Goal: Check status: Check status

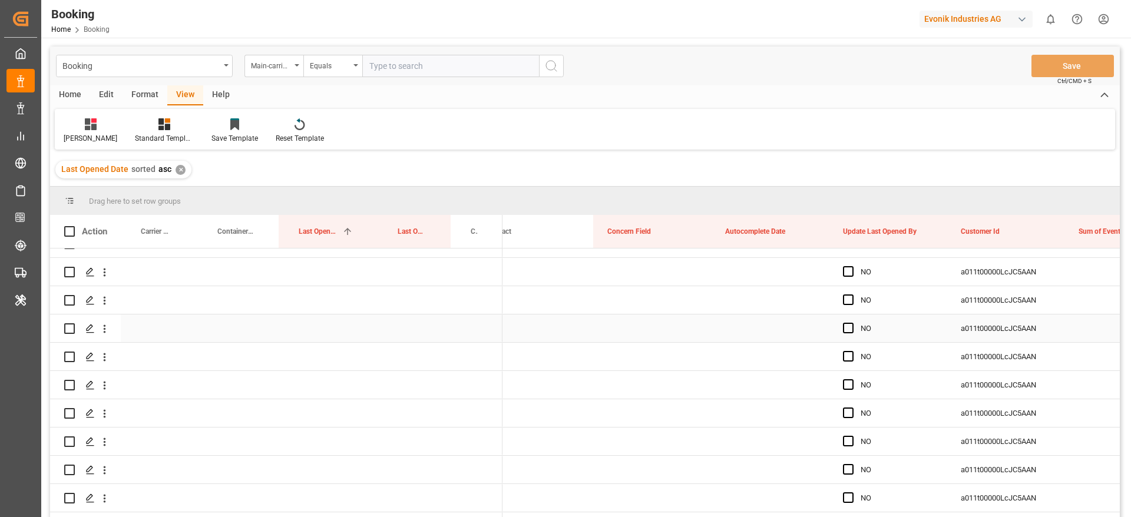
scroll to position [442, 0]
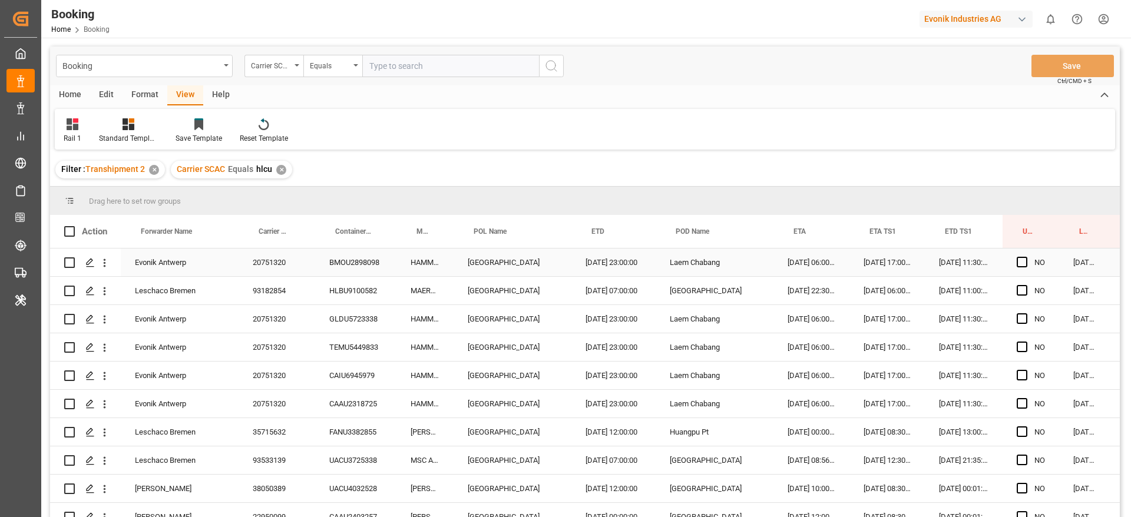
scroll to position [0, 45]
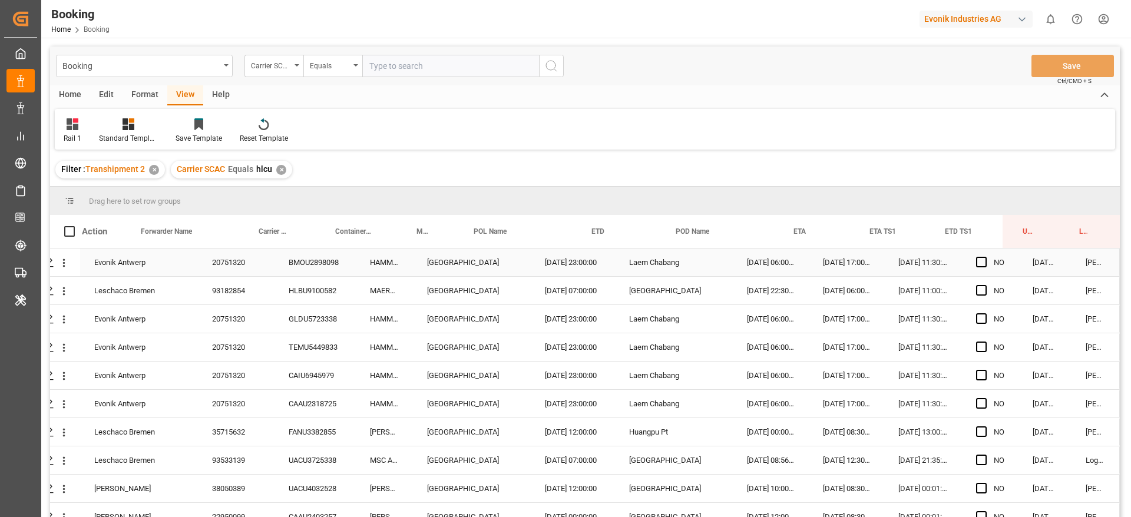
click at [239, 266] on div "20751320" at bounding box center [236, 263] width 77 height 28
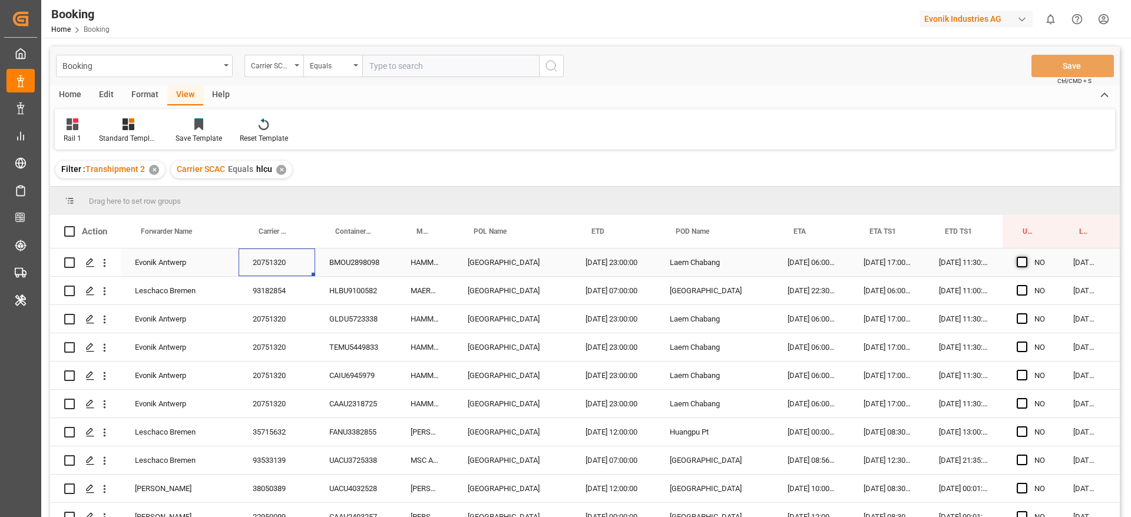
click at [1023, 266] on span "Press SPACE to select this row." at bounding box center [1022, 262] width 11 height 11
click at [1026, 257] on input "Press SPACE to select this row." at bounding box center [1026, 257] width 0 height 0
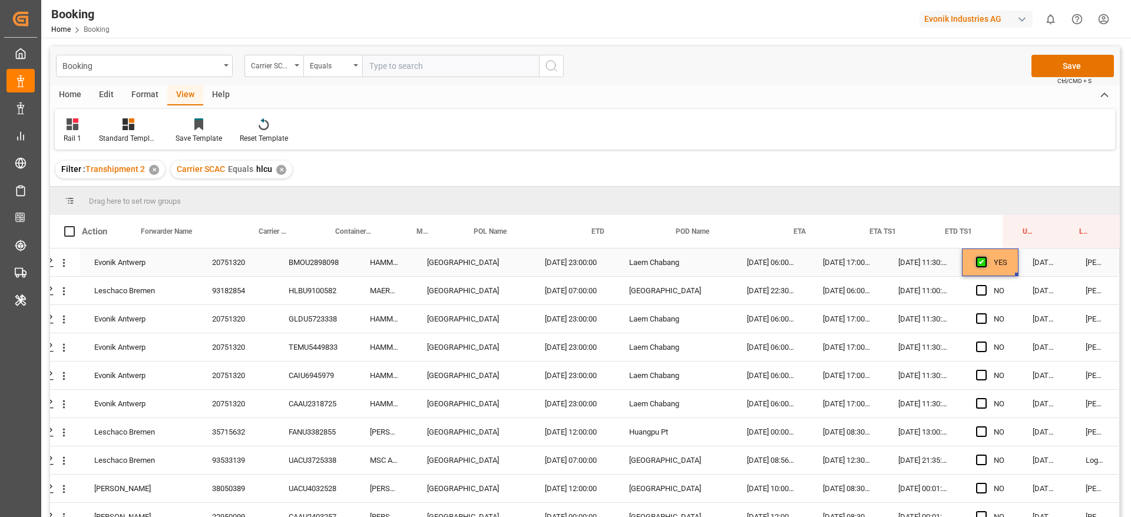
click at [981, 261] on span "Press SPACE to select this row." at bounding box center [981, 262] width 11 height 11
click at [985, 257] on input "Press SPACE to select this row." at bounding box center [985, 257] width 0 height 0
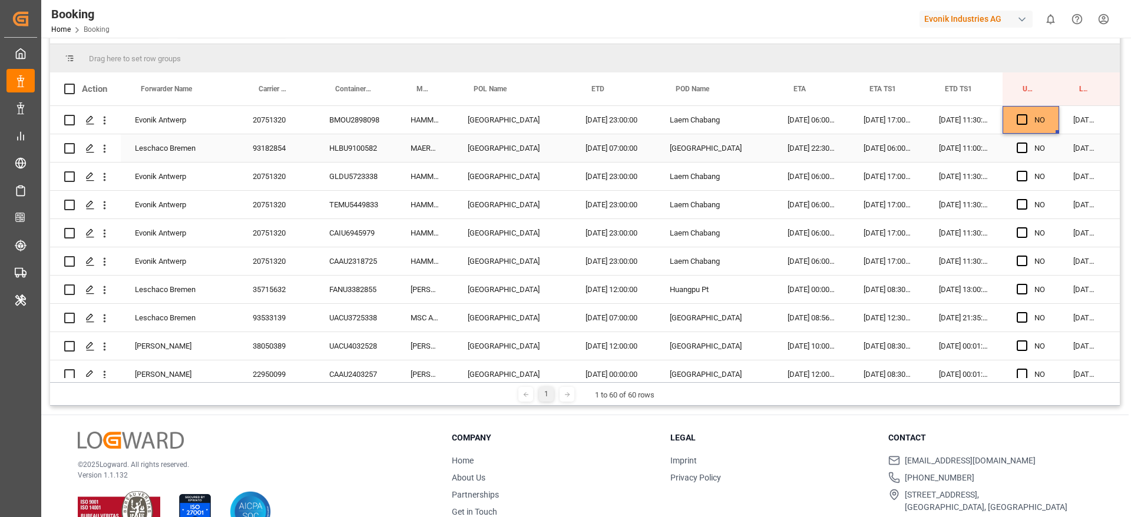
scroll to position [142, 0]
click at [1022, 122] on span "Press SPACE to select this row." at bounding box center [1022, 120] width 11 height 11
click at [1026, 115] on input "Press SPACE to select this row." at bounding box center [1026, 115] width 0 height 0
click at [1024, 154] on div "Press SPACE to select this row." at bounding box center [1026, 148] width 18 height 27
click at [1024, 150] on span "Press SPACE to select this row." at bounding box center [1022, 148] width 11 height 11
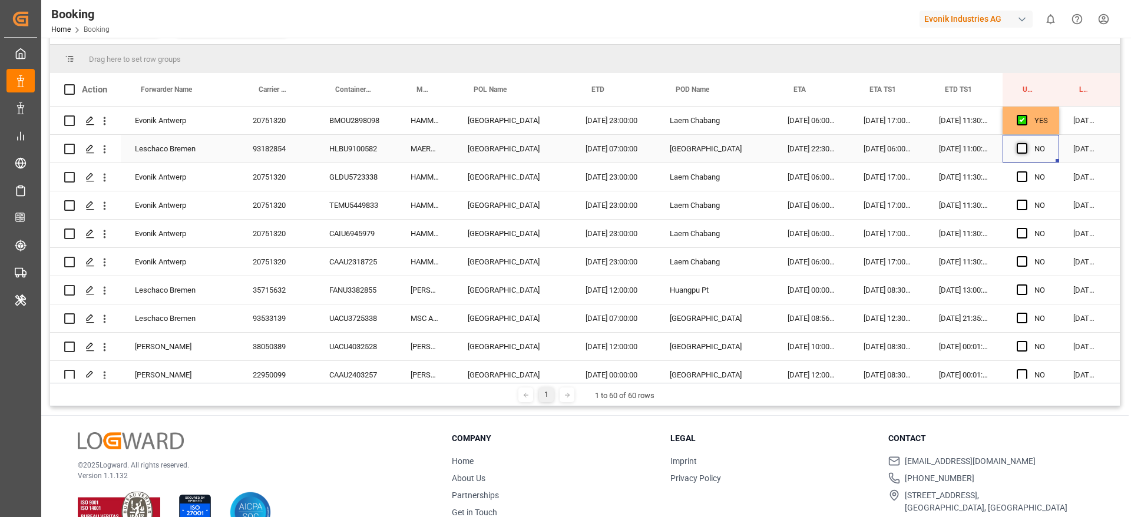
click at [1026, 143] on input "Press SPACE to select this row." at bounding box center [1026, 143] width 0 height 0
click at [297, 439] on div "© 2025 Logward. All rights reserved. Version 1.1.132" at bounding box center [250, 482] width 345 height 101
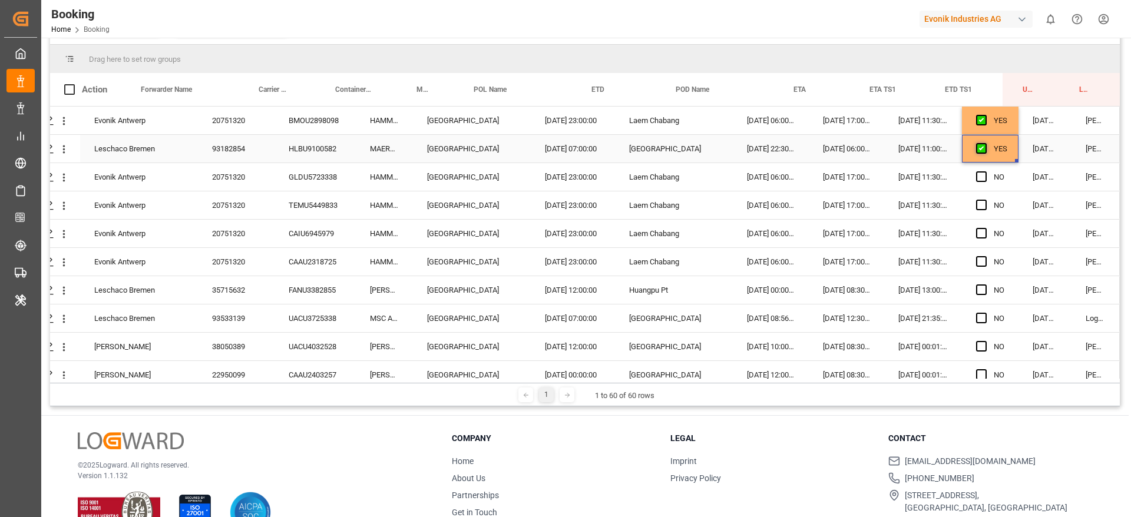
click at [976, 149] on span "Press SPACE to select this row." at bounding box center [981, 148] width 11 height 11
click at [985, 143] on input "Press SPACE to select this row." at bounding box center [985, 143] width 0 height 0
click at [980, 115] on span "Press SPACE to select this row." at bounding box center [981, 120] width 11 height 11
click at [985, 115] on input "Press SPACE to select this row." at bounding box center [985, 115] width 0 height 0
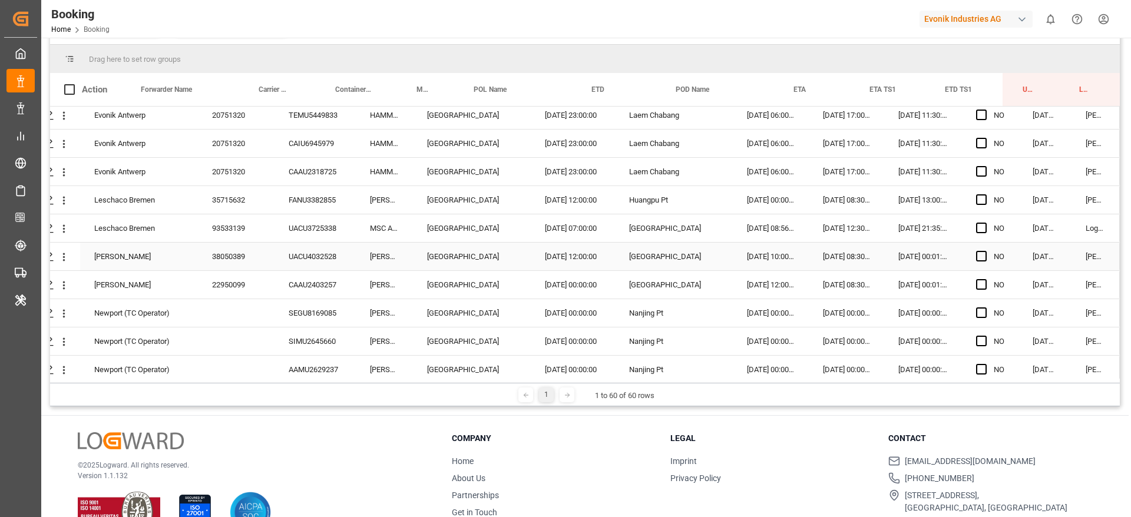
scroll to position [95, 45]
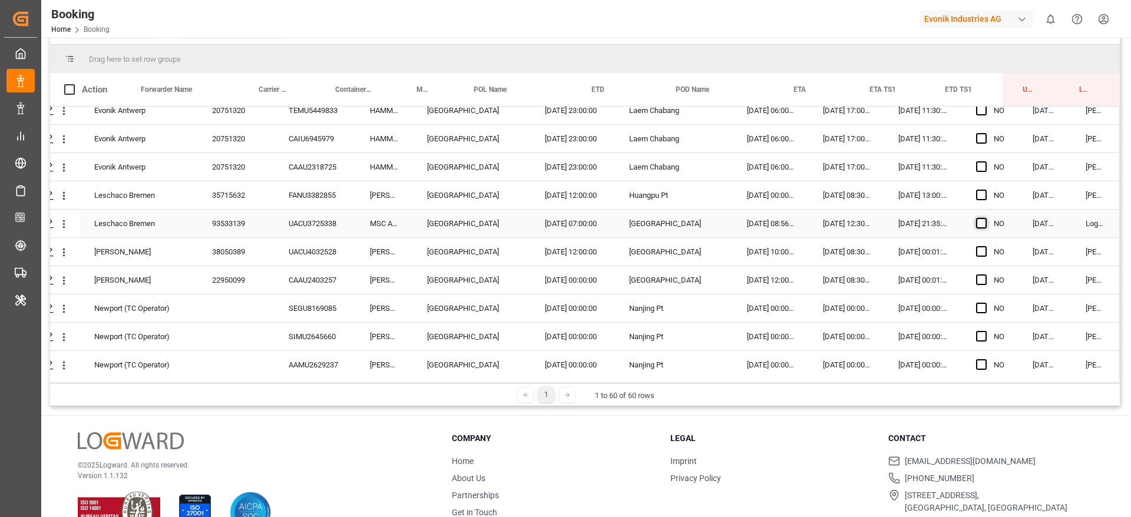
click at [979, 225] on span "Press SPACE to select this row." at bounding box center [981, 223] width 11 height 11
click at [985, 218] on input "Press SPACE to select this row." at bounding box center [985, 218] width 0 height 0
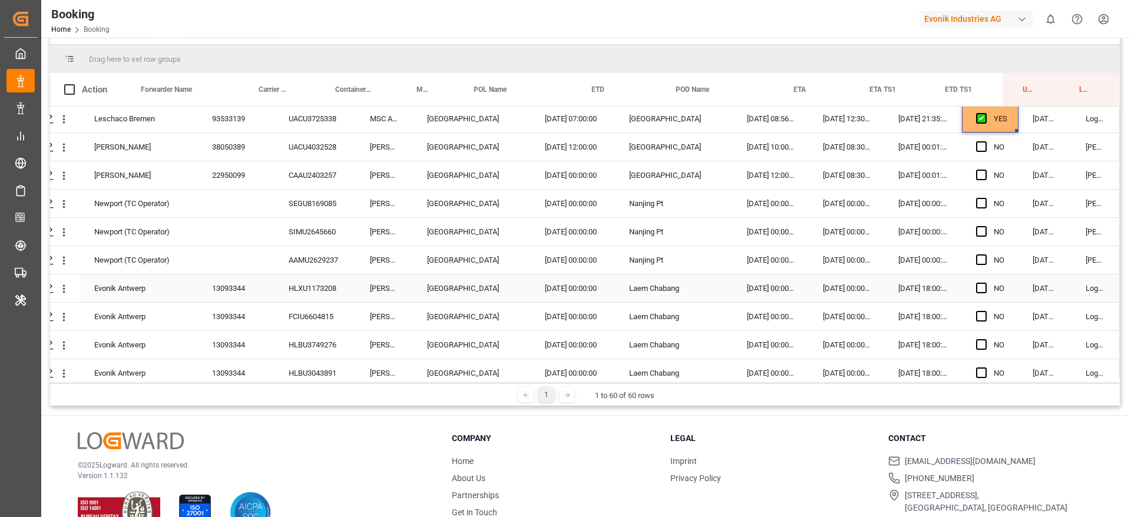
scroll to position [201, 45]
click at [977, 286] on span "Press SPACE to select this row." at bounding box center [981, 287] width 11 height 11
click at [985, 282] on input "Press SPACE to select this row." at bounding box center [985, 282] width 0 height 0
click at [300, 290] on div "HLXU1173208" at bounding box center [315, 287] width 81 height 28
click at [229, 276] on div "13093344" at bounding box center [236, 287] width 77 height 28
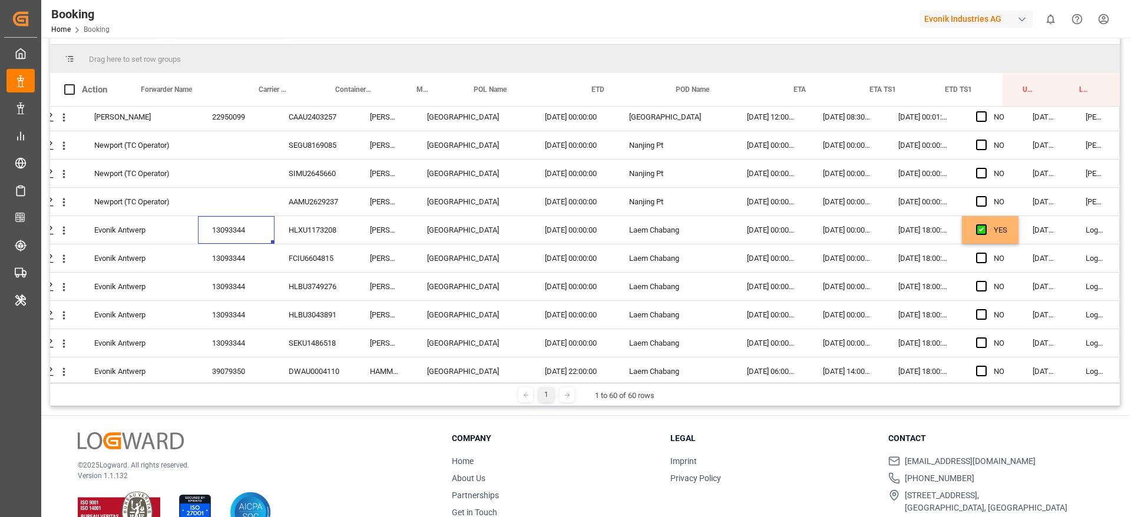
scroll to position [259, 45]
click at [1009, 229] on div "YES" at bounding box center [990, 229] width 57 height 28
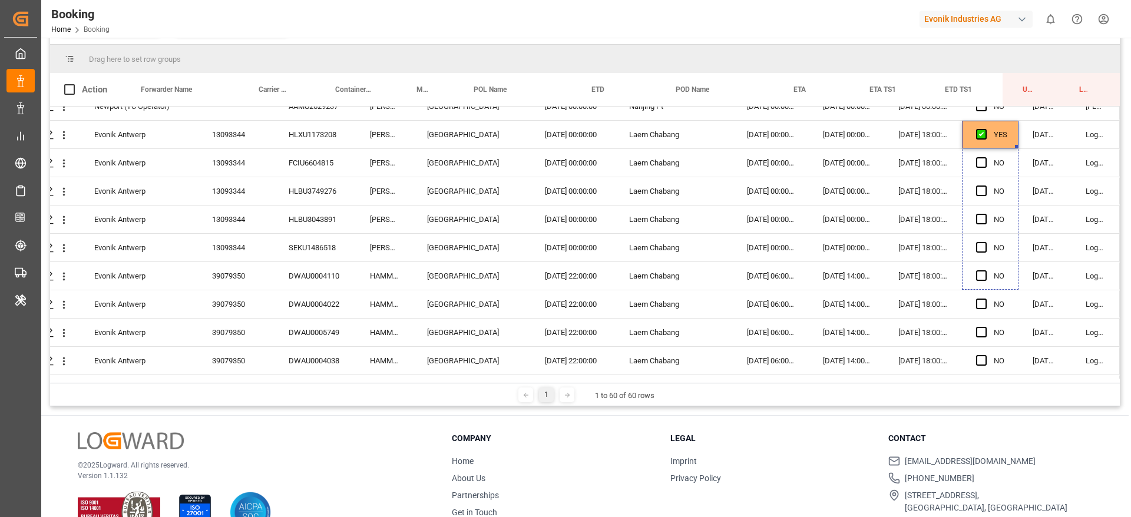
scroll to position [401, 45]
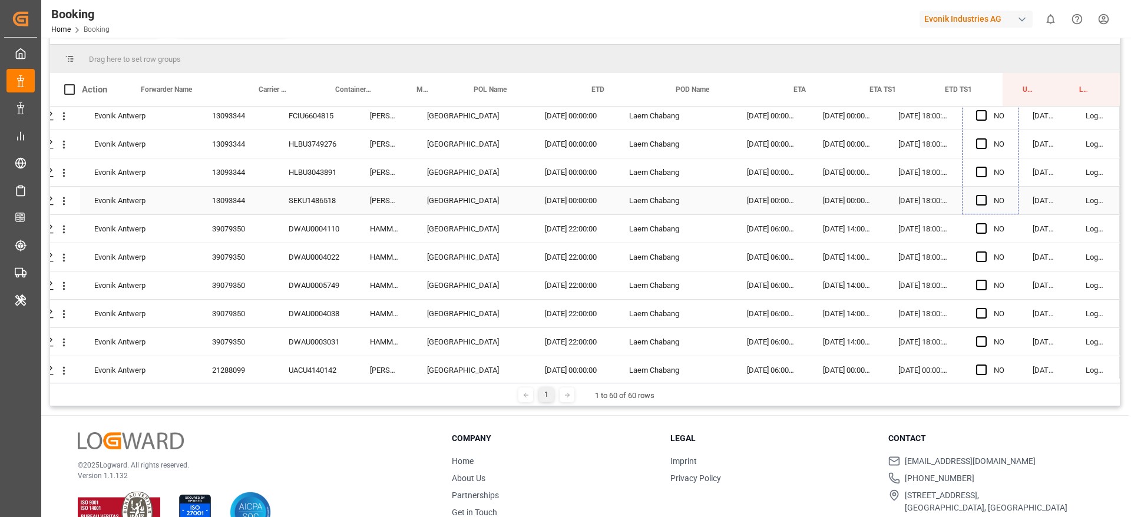
drag, startPoint x: 1012, startPoint y: 240, endPoint x: 994, endPoint y: 189, distance: 55.0
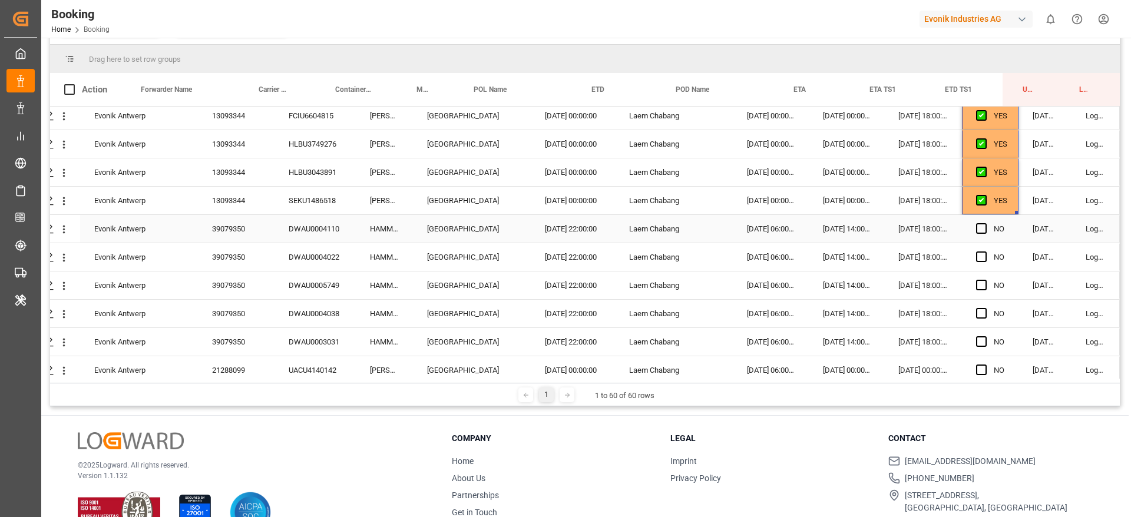
click at [312, 233] on div "DWAU0004110" at bounding box center [315, 229] width 81 height 28
click at [977, 223] on span "Press SPACE to select this row." at bounding box center [981, 228] width 11 height 11
click at [985, 223] on input "Press SPACE to select this row." at bounding box center [985, 223] width 0 height 0
drag, startPoint x: 1013, startPoint y: 240, endPoint x: 1002, endPoint y: 336, distance: 96.1
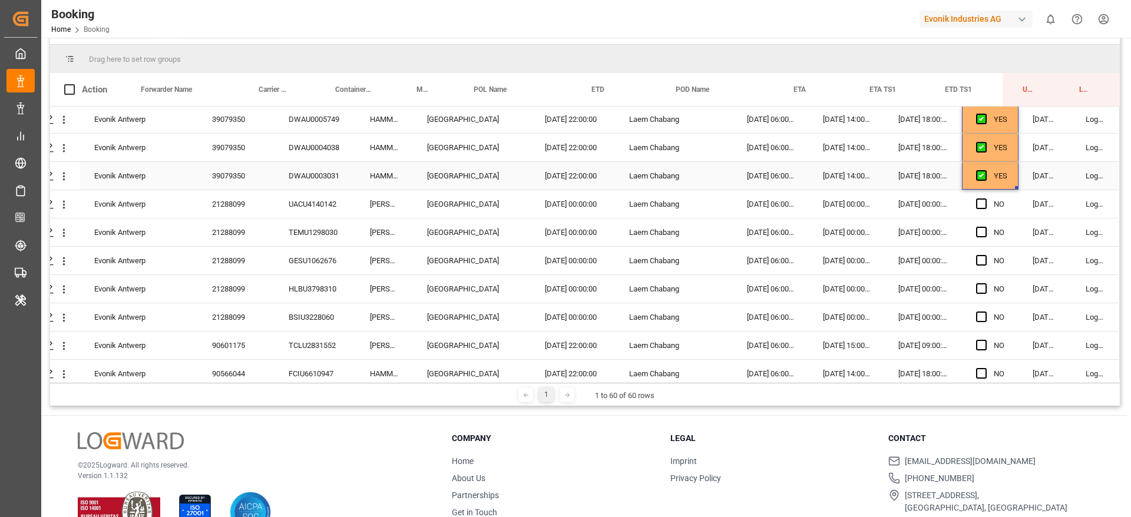
scroll to position [570, 45]
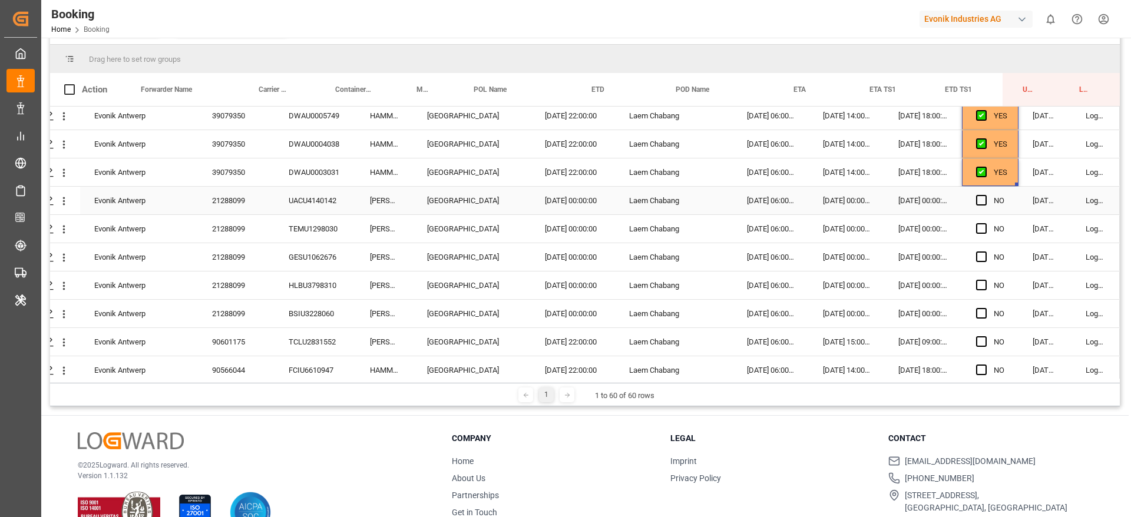
click at [304, 197] on div "UACU4140142" at bounding box center [315, 201] width 81 height 28
click at [341, 230] on div "TEMU1298030" at bounding box center [315, 229] width 81 height 28
click at [65, 201] on icon "open menu" at bounding box center [64, 201] width 12 height 12
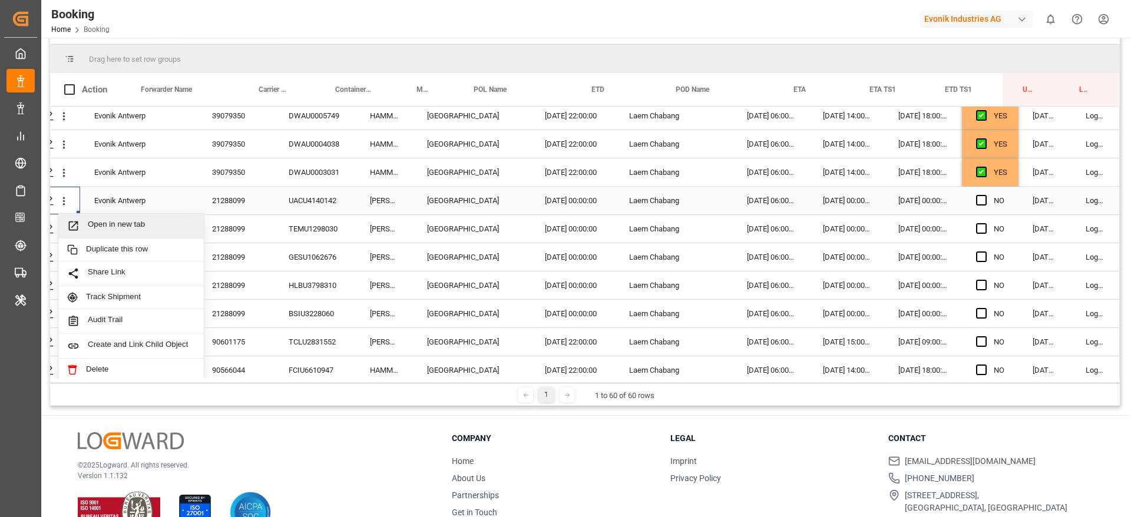
click at [120, 220] on span "Open in new tab" at bounding box center [141, 226] width 107 height 12
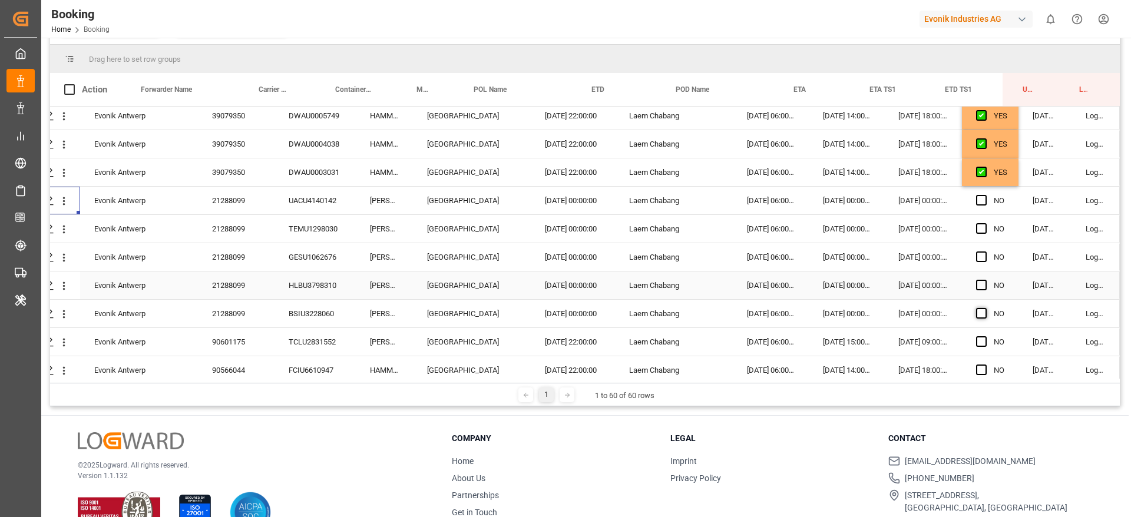
click at [979, 309] on span "Press SPACE to select this row." at bounding box center [981, 313] width 11 height 11
click at [985, 308] on input "Press SPACE to select this row." at bounding box center [985, 308] width 0 height 0
click at [977, 309] on span "Press SPACE to select this row." at bounding box center [981, 313] width 11 height 11
click at [985, 308] on input "Press SPACE to select this row." at bounding box center [985, 308] width 0 height 0
click at [976, 309] on span "Press SPACE to select this row." at bounding box center [981, 313] width 11 height 11
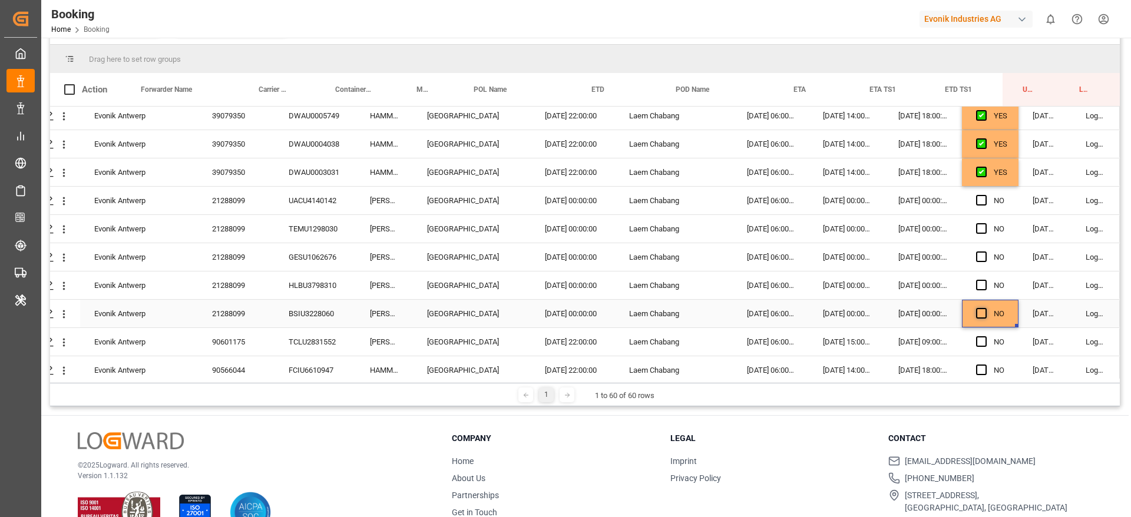
click at [985, 308] on input "Press SPACE to select this row." at bounding box center [985, 308] width 0 height 0
click at [994, 180] on div "YES" at bounding box center [1001, 172] width 14 height 27
drag, startPoint x: 1013, startPoint y: 183, endPoint x: 1008, endPoint y: 276, distance: 92.6
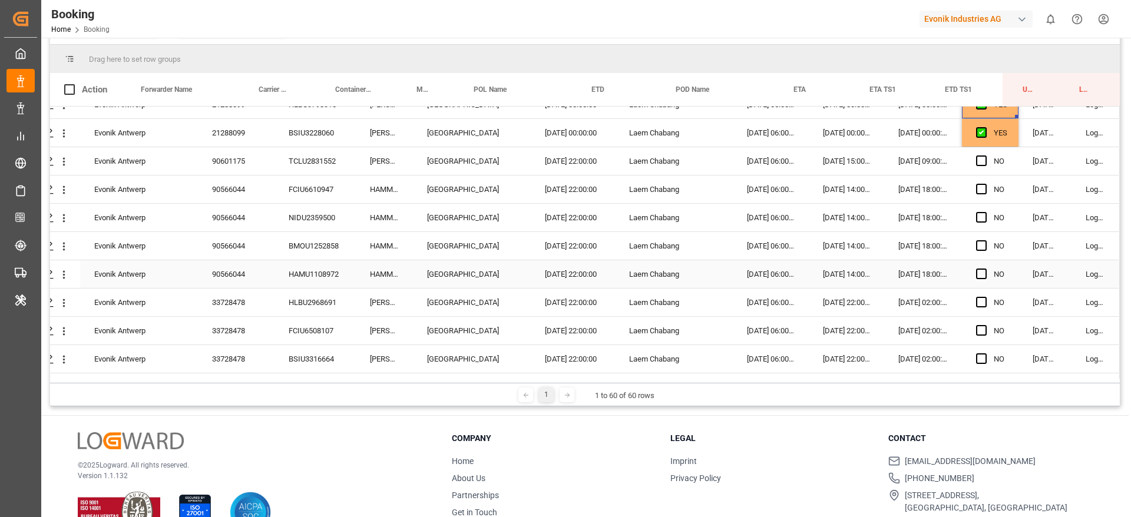
scroll to position [752, 45]
click at [319, 160] on div "TCLU2831552" at bounding box center [315, 160] width 81 height 28
click at [310, 183] on div "FCIU6610947" at bounding box center [315, 188] width 81 height 28
click at [246, 187] on div "90566044" at bounding box center [236, 188] width 77 height 28
click at [977, 158] on span "Press SPACE to select this row." at bounding box center [981, 159] width 11 height 11
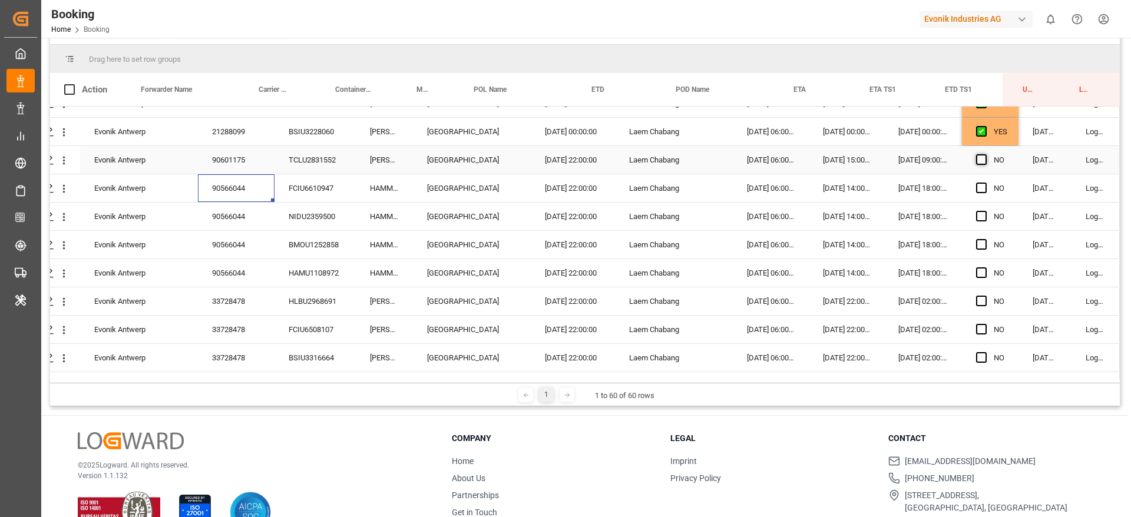
click at [985, 154] on input "Press SPACE to select this row." at bounding box center [985, 154] width 0 height 0
drag, startPoint x: 1014, startPoint y: 173, endPoint x: 994, endPoint y: 243, distance: 72.9
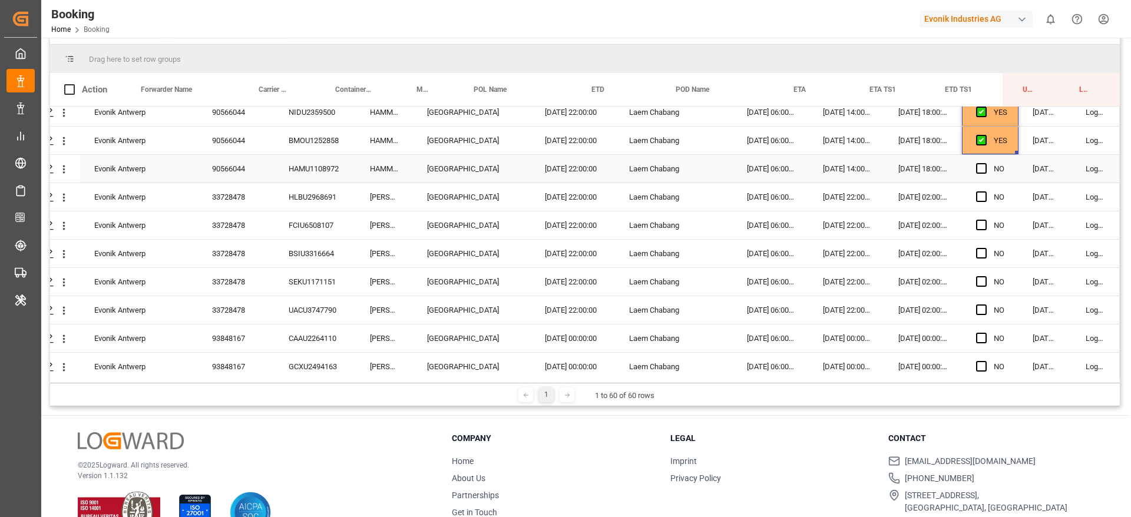
scroll to position [860, 45]
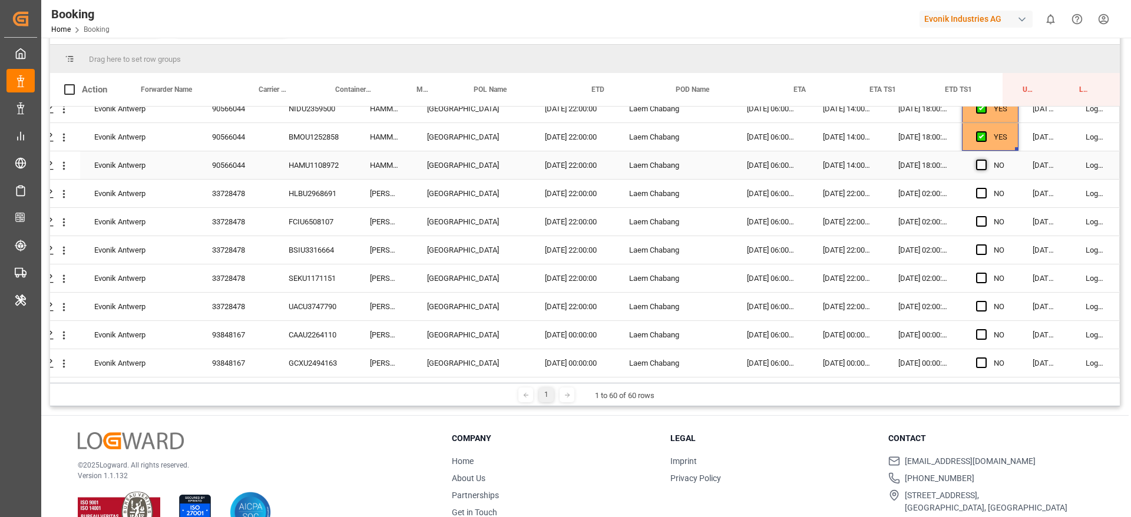
click at [982, 162] on span "Press SPACE to select this row." at bounding box center [981, 165] width 11 height 11
click at [985, 160] on input "Press SPACE to select this row." at bounding box center [985, 160] width 0 height 0
click at [293, 184] on div "HLBU2968691" at bounding box center [315, 194] width 81 height 28
click at [311, 233] on div "FCIU6508107" at bounding box center [315, 222] width 81 height 28
click at [980, 191] on span "Press SPACE to select this row." at bounding box center [981, 193] width 11 height 11
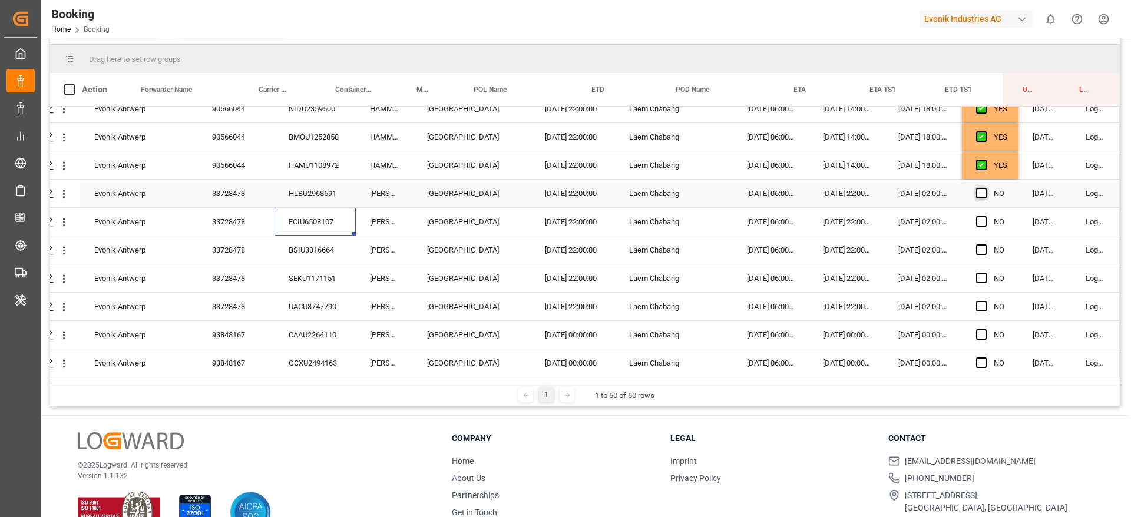
click at [985, 188] on input "Press SPACE to select this row." at bounding box center [985, 188] width 0 height 0
click at [976, 220] on span "Press SPACE to select this row." at bounding box center [981, 221] width 11 height 11
click at [985, 216] on input "Press SPACE to select this row." at bounding box center [985, 216] width 0 height 0
click at [979, 249] on span "Press SPACE to select this row." at bounding box center [981, 249] width 11 height 11
click at [985, 244] on input "Press SPACE to select this row." at bounding box center [985, 244] width 0 height 0
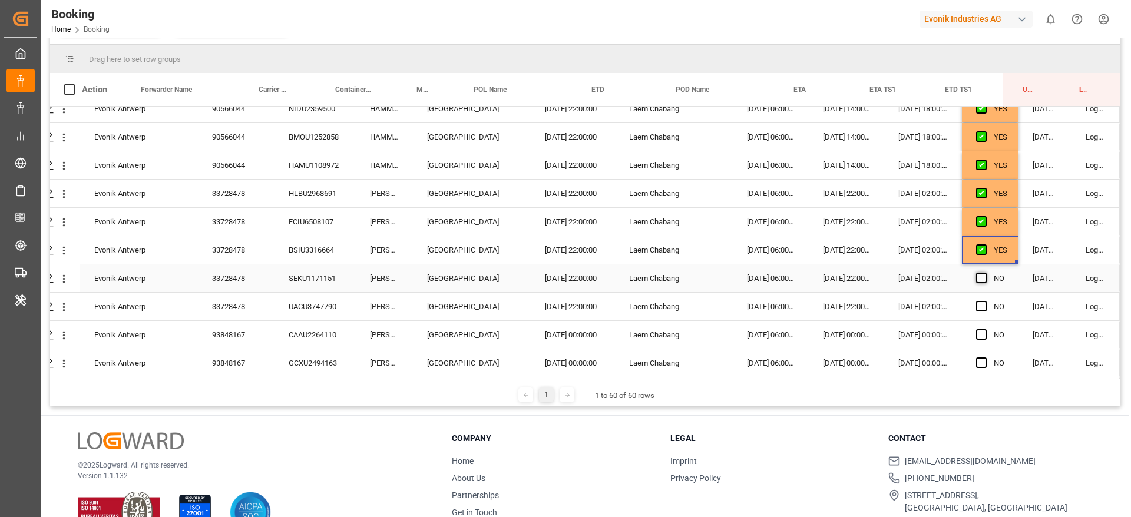
click at [979, 277] on span "Press SPACE to select this row." at bounding box center [981, 278] width 11 height 11
click at [985, 273] on input "Press SPACE to select this row." at bounding box center [985, 273] width 0 height 0
click at [980, 308] on span "Press SPACE to select this row." at bounding box center [981, 306] width 11 height 11
click at [985, 301] on input "Press SPACE to select this row." at bounding box center [985, 301] width 0 height 0
click at [983, 336] on div "Press SPACE to select this row." at bounding box center [985, 335] width 18 height 27
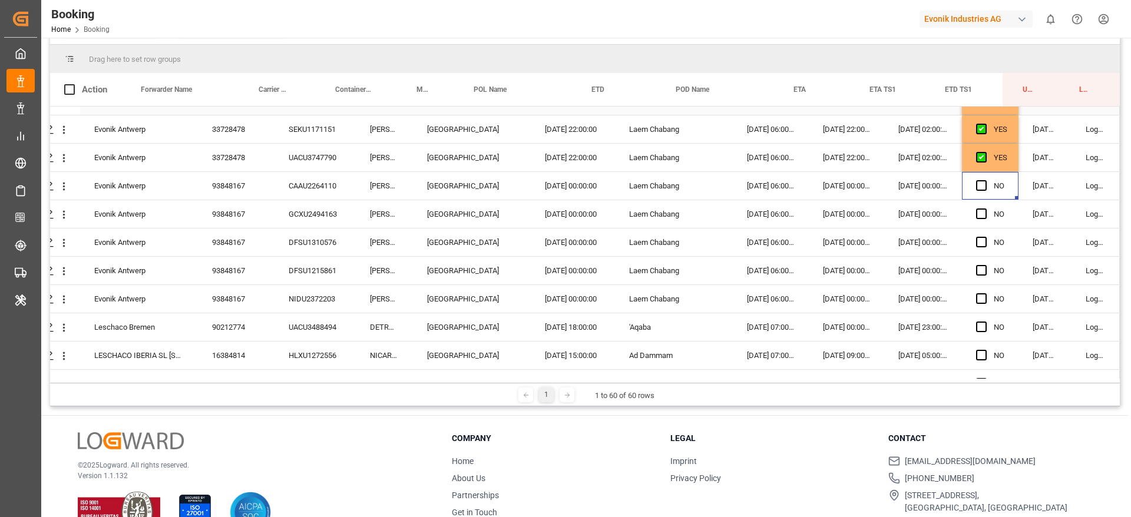
scroll to position [1020, 45]
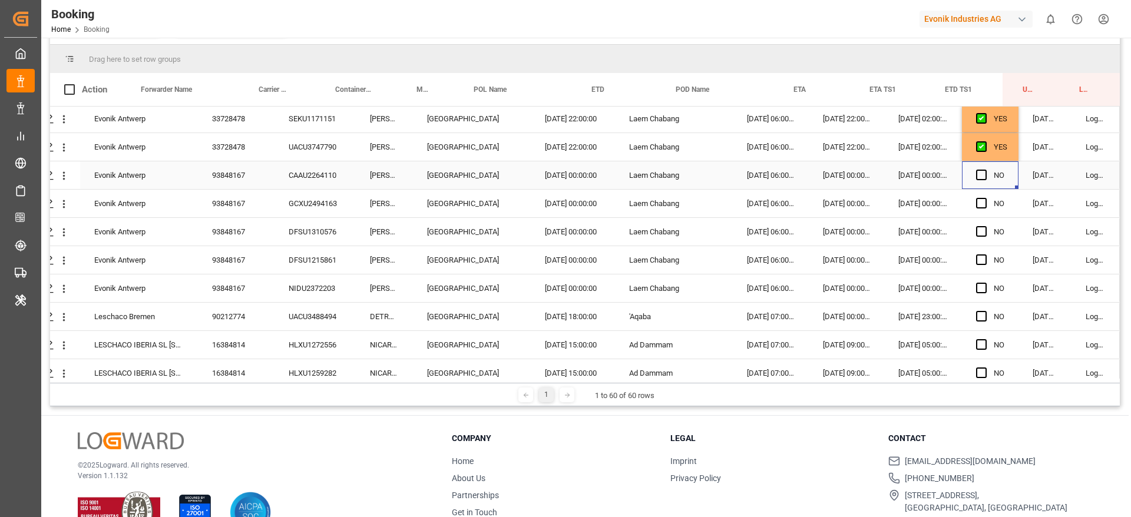
click at [338, 168] on div "CAAU2264110" at bounding box center [315, 175] width 81 height 28
click at [978, 177] on span "Press SPACE to select this row." at bounding box center [981, 175] width 11 height 11
click at [985, 170] on input "Press SPACE to select this row." at bounding box center [985, 170] width 0 height 0
click at [976, 287] on span "Press SPACE to select this row." at bounding box center [981, 288] width 11 height 11
click at [985, 283] on input "Press SPACE to select this row." at bounding box center [985, 283] width 0 height 0
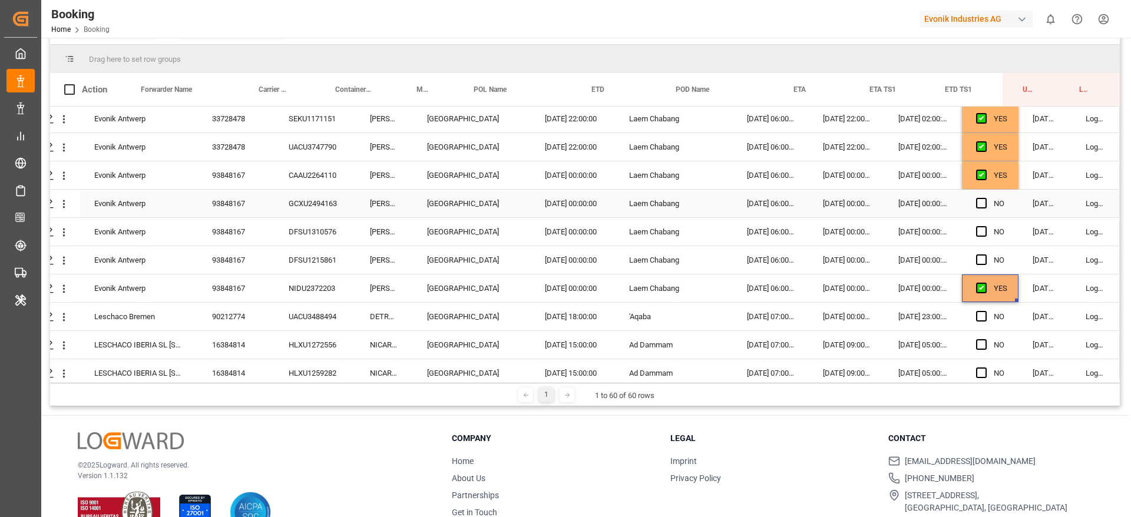
click at [996, 176] on div "YES" at bounding box center [1001, 175] width 14 height 27
drag, startPoint x: 1011, startPoint y: 187, endPoint x: 1012, endPoint y: 286, distance: 99.6
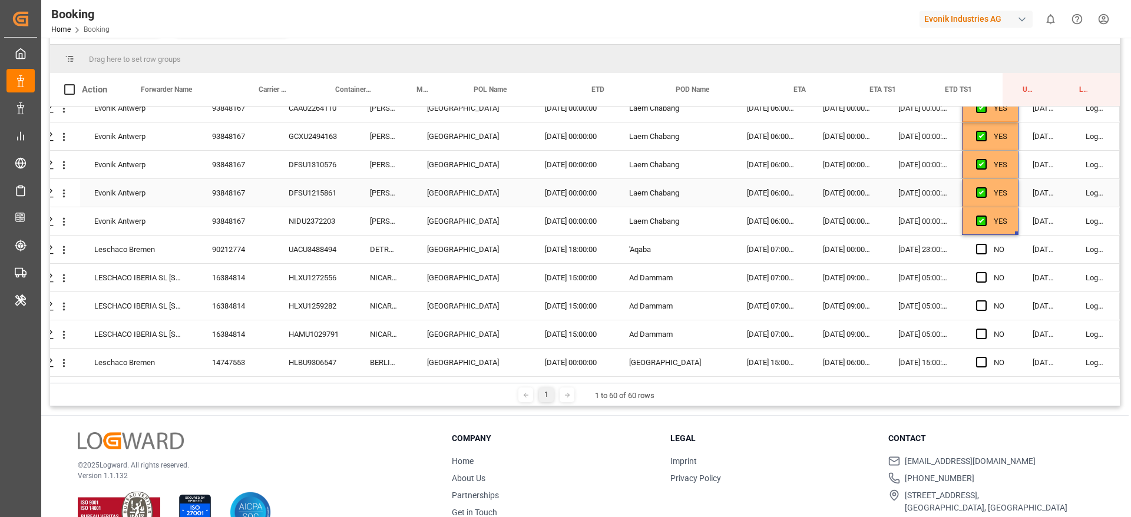
scroll to position [1172, 45]
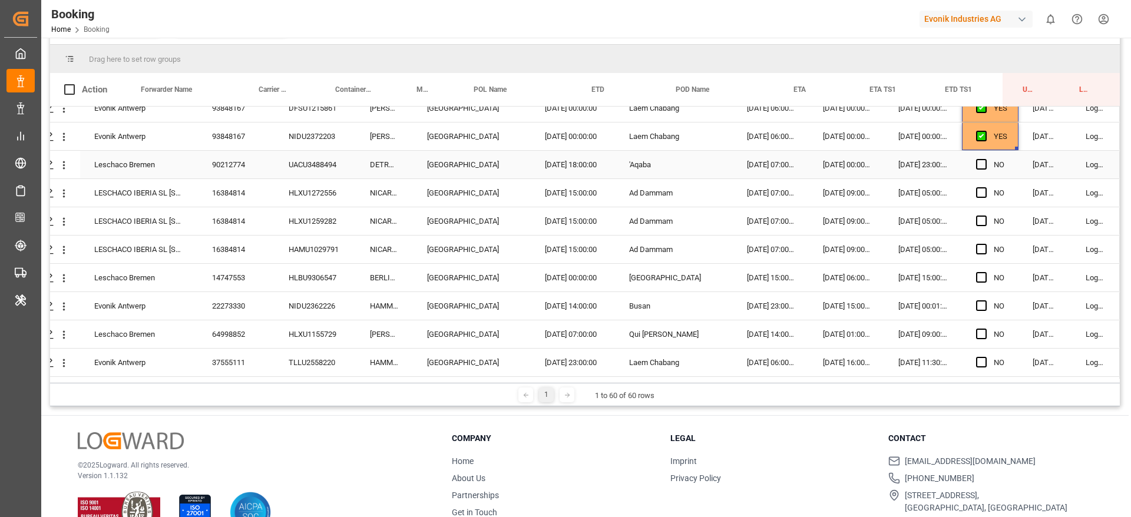
click at [318, 155] on div "UACU3488494" at bounding box center [315, 165] width 81 height 28
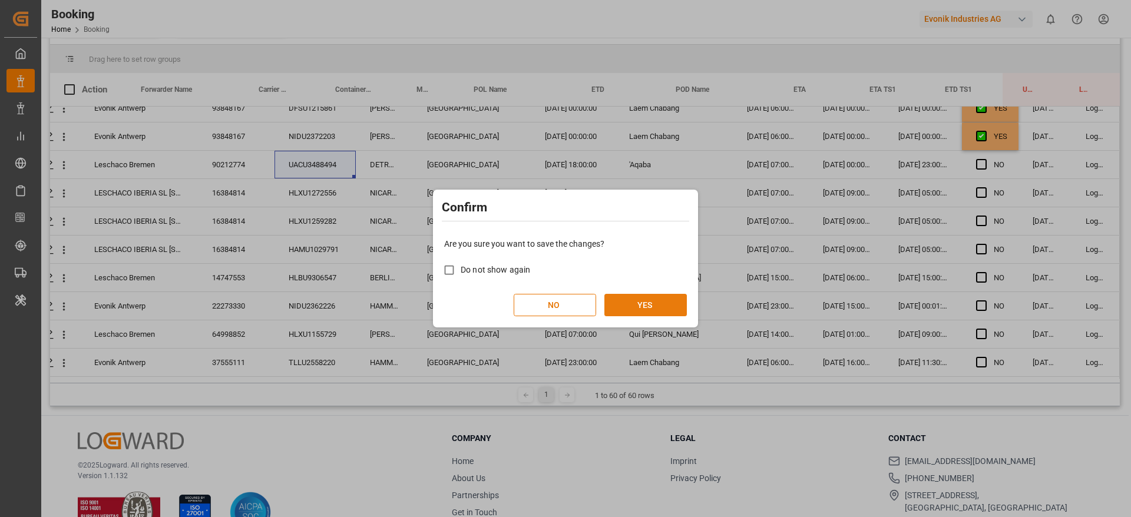
click at [652, 300] on button "YES" at bounding box center [645, 305] width 82 height 22
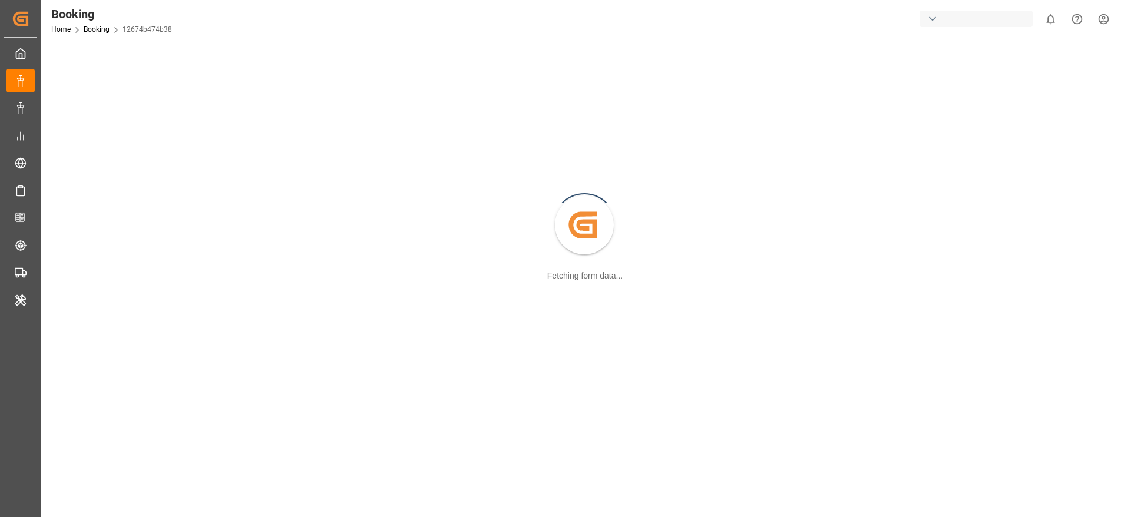
scroll to position [128, 0]
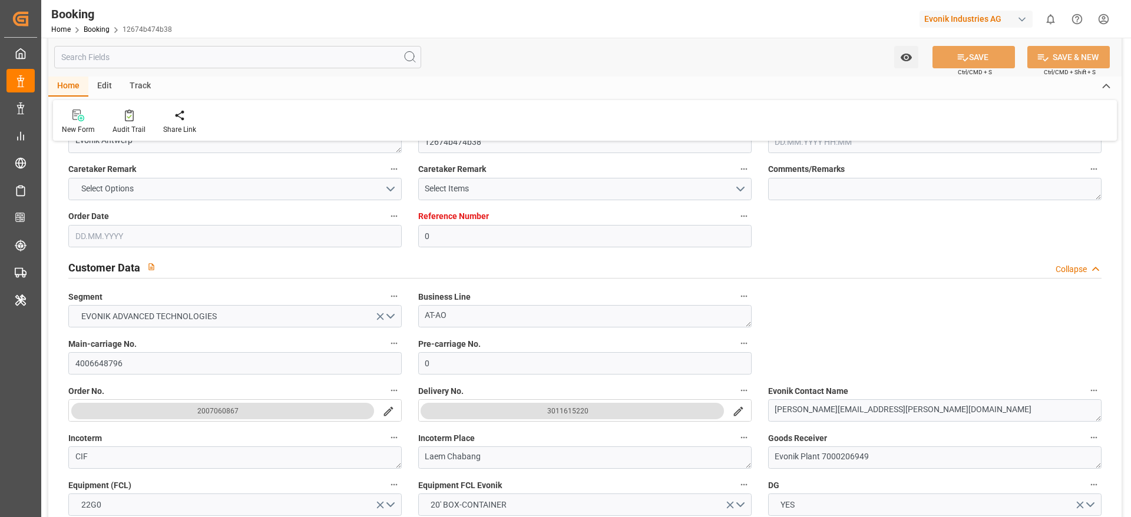
type input "0"
type input "9315850"
type input "Hapag Lloyd"
type input "Hapag Lloyd Aktiengesellschaft"
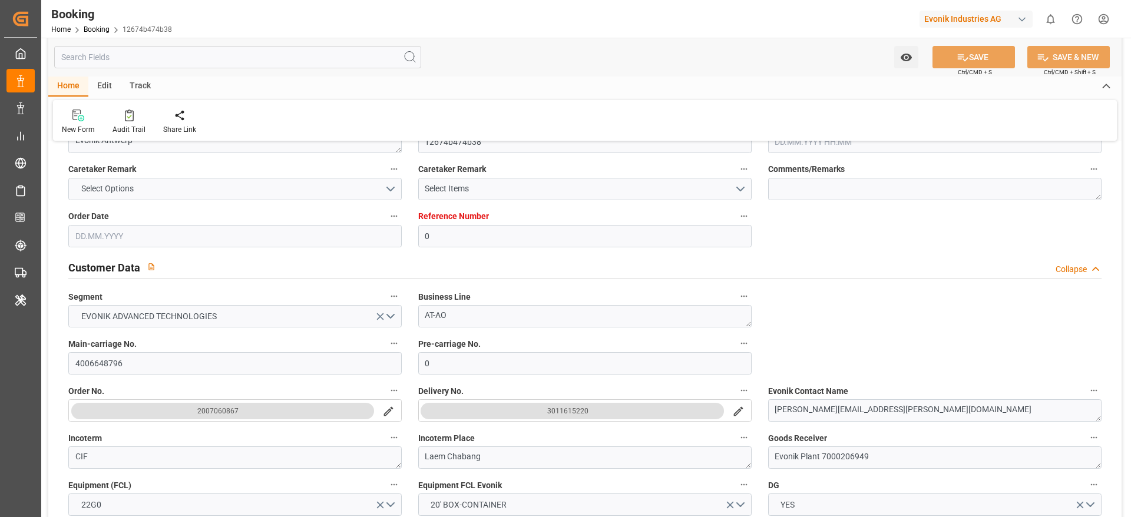
type input "BEANR"
type input "THLCH"
type input "MAPTM"
type input "SGSIN"
type input "0"
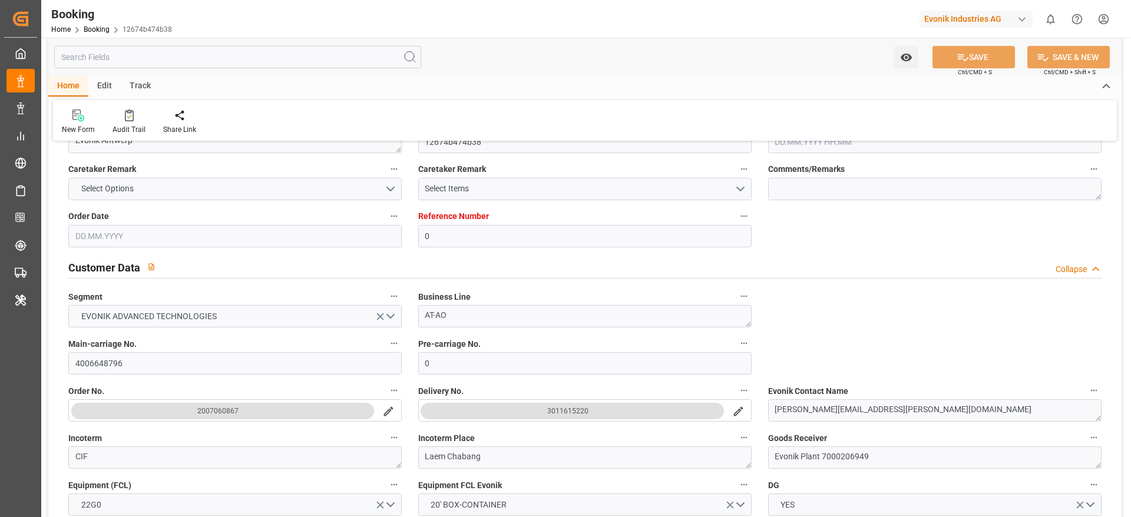
type input "BEANR"
type input "THLCH"
type input "9780445"
type input "9250971"
type input "03.07.2025 13:10"
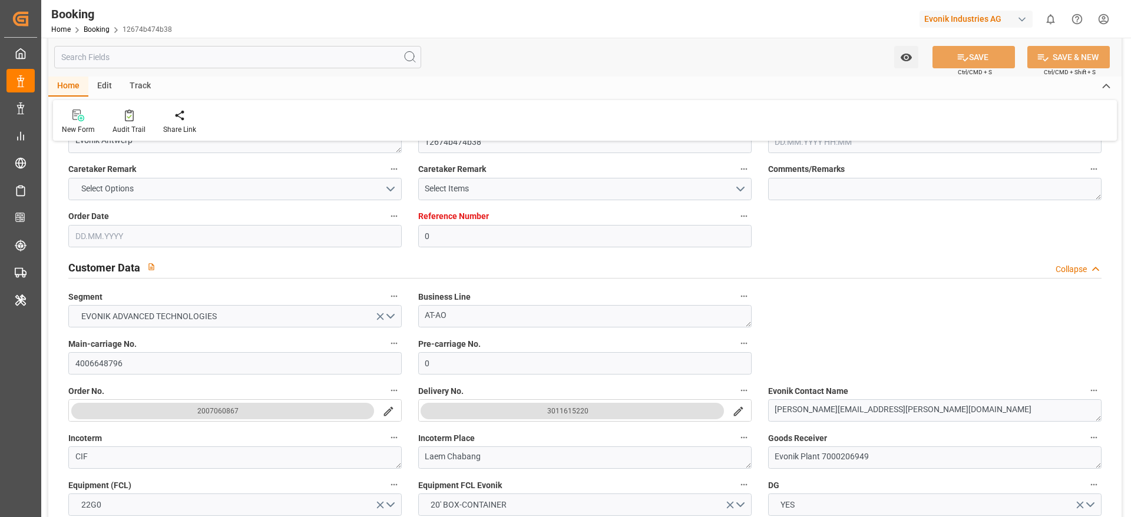
type input "03.07.2025"
type input "13.09.2025"
type input "24.07.2025"
type input "16.08.2025 00:00"
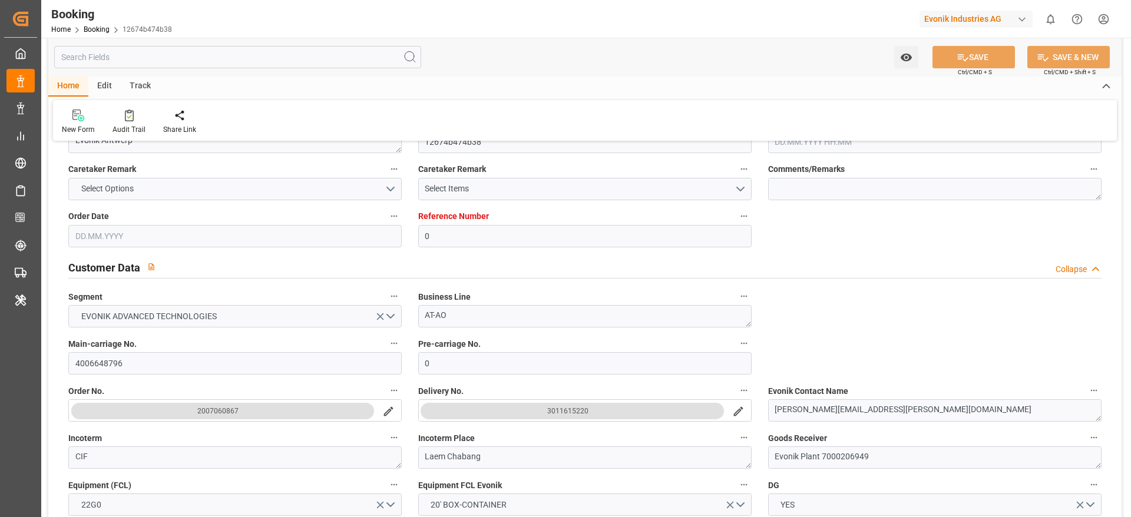
type input "16.08.2025 21:48"
type input "07.08.2025 06:31"
type input "03.10.2025 06:00"
type input "03.10.2025 00:00"
type input "23.08.2025 00:00"
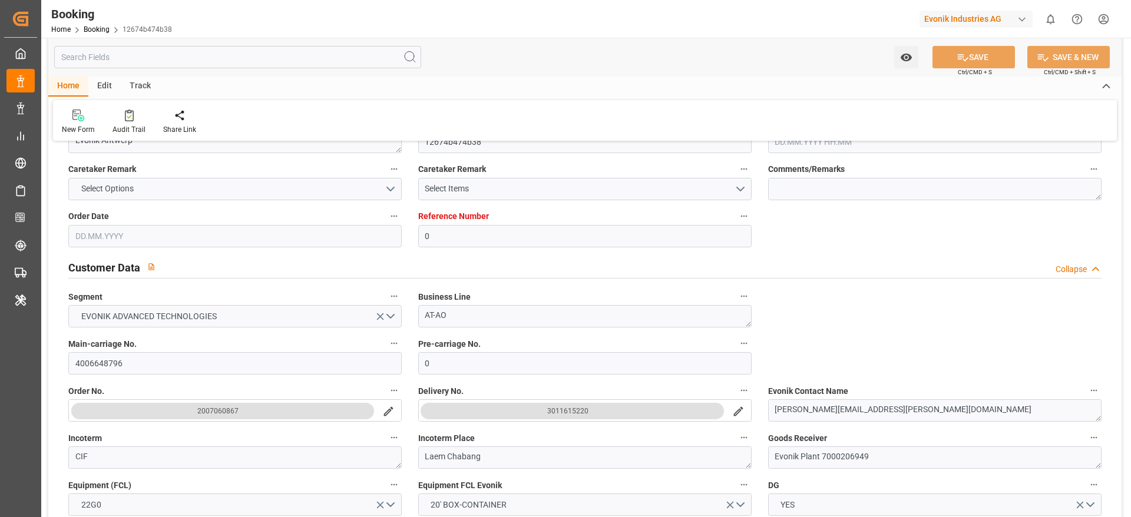
type input "23.08.2025 00:00"
type input "23.08.2025 23:24"
type input "26.08.2025 00:00"
type input "26.08.2025 09:42"
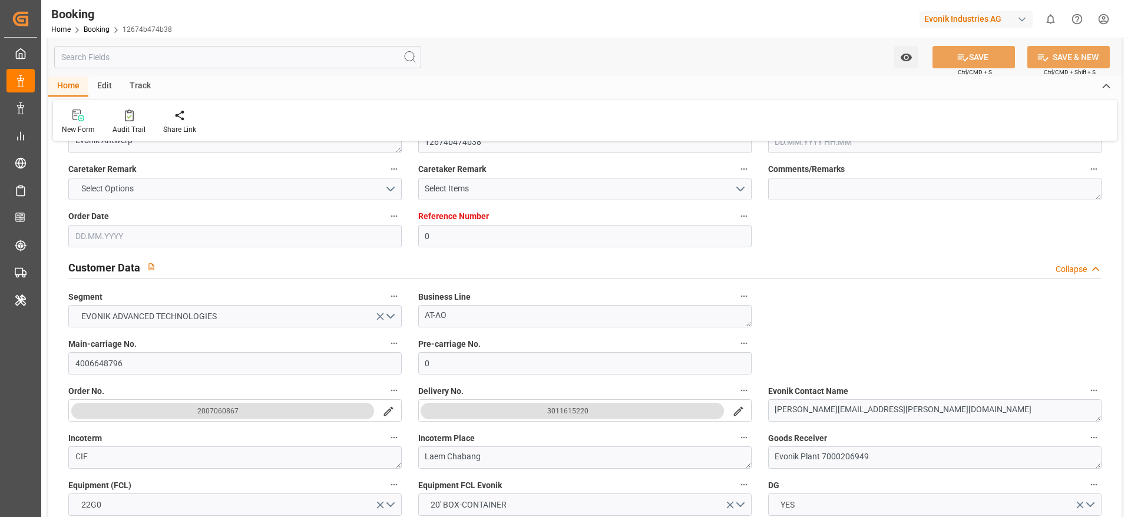
type input "24.09.2025 00:00"
type input "24.09.2025 01:55"
type input "28.09.2025 19:30"
type input "28.09.2025 00:00"
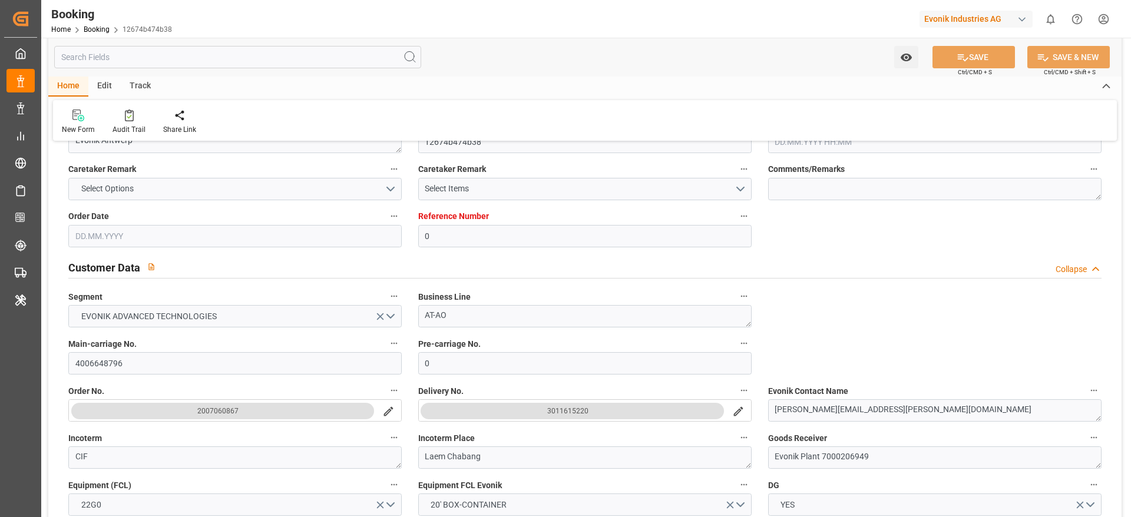
type input "25.09.2025 00:13"
type input "25.09.2025"
type input "16.08.2025 10:55"
type input "16.08.2025 22:02"
type input "21.08.2025 16:10"
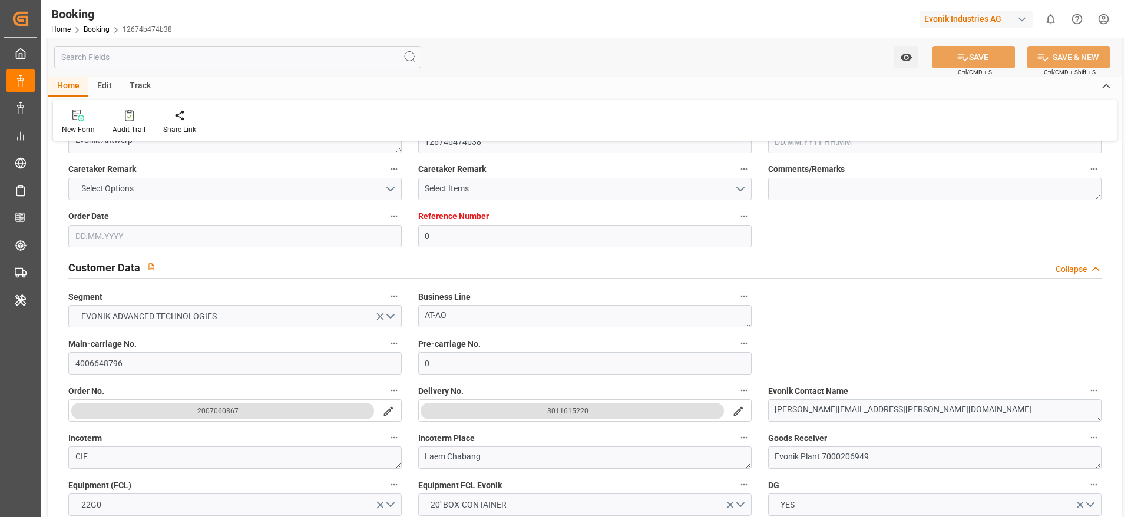
type input "24.08.2025 02:34"
type input "26.08.2025 01:29"
type input "28.08.2025 12:27"
type input "23.09.2025 23:56"
type input "24.09.2025 17:56"
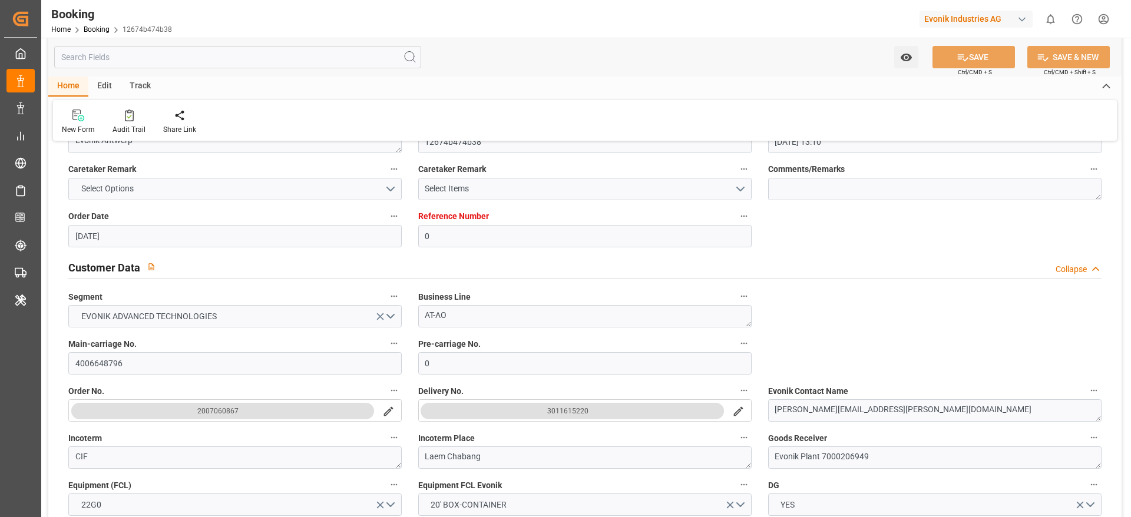
type input "28.09.2025 19:30"
type input "03.10.2025 06:00"
type input "03.10.2025 16:18"
type input "07.10.2025 16:18"
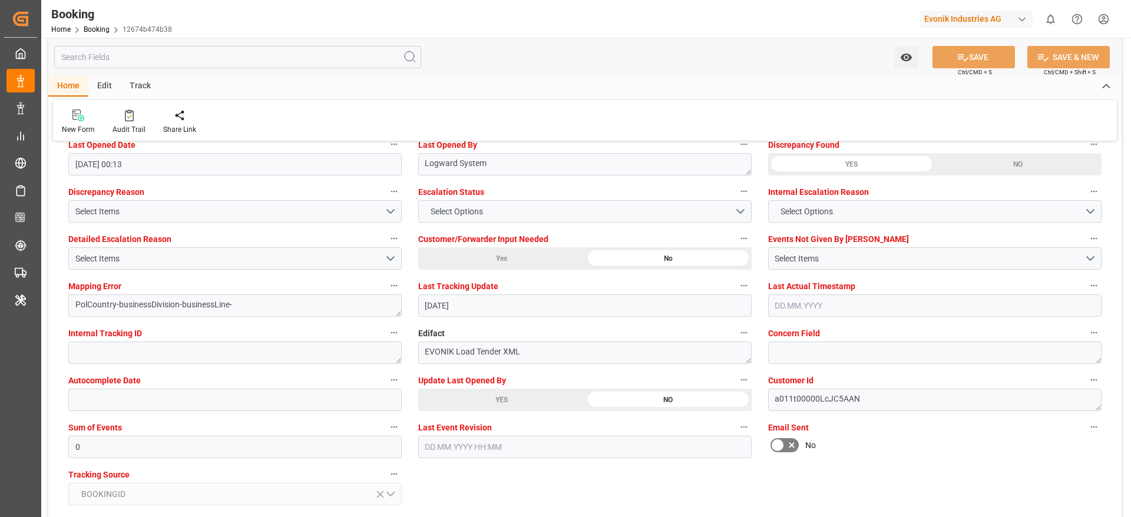
scroll to position [2176, 0]
click at [503, 344] on div "YES" at bounding box center [501, 400] width 167 height 22
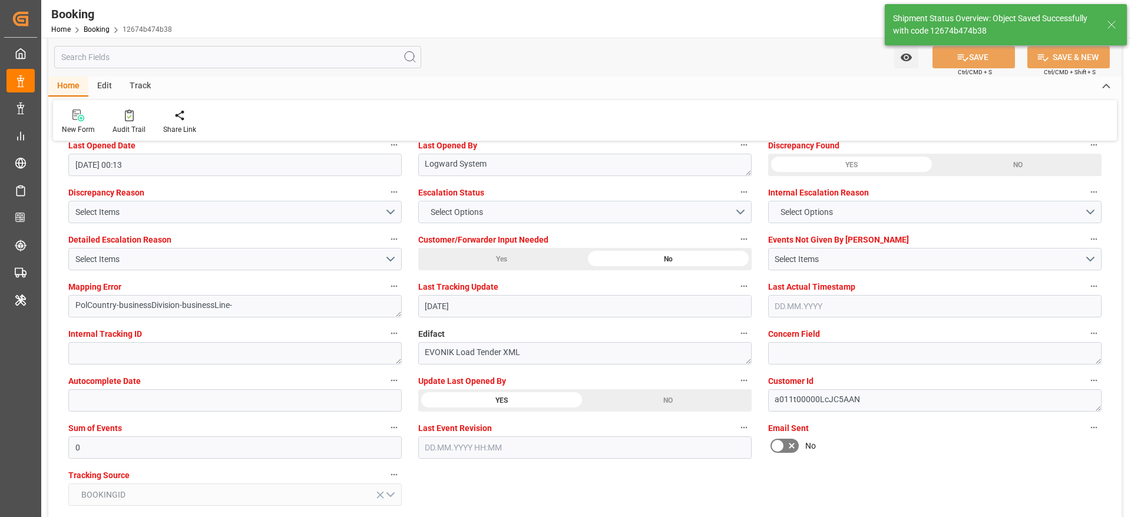
type textarea "[PERSON_NAME]"
type input "25.09.2025 08:36"
